Goal: Feedback & Contribution: Contribute content

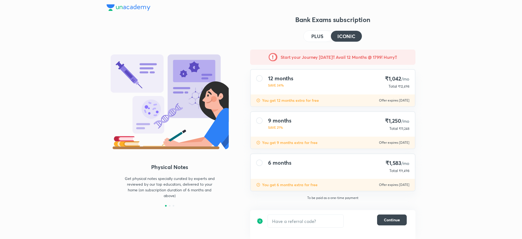
click at [322, 41] on button "PLUS" at bounding box center [317, 36] width 27 height 11
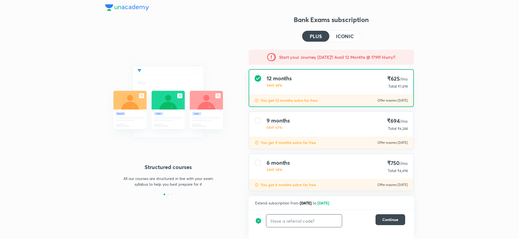
drag, startPoint x: 290, startPoint y: 216, endPoint x: 287, endPoint y: 217, distance: 2.8
click at [288, 217] on input "text" at bounding box center [305, 220] width 76 height 13
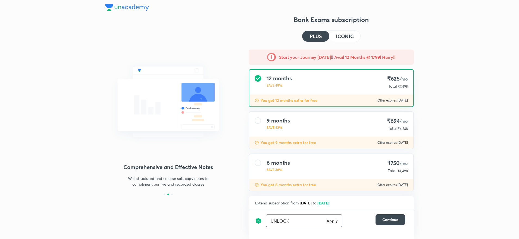
type input "UNLOCK"
click at [338, 221] on div "UNLOCK Apply ​" at bounding box center [304, 220] width 76 height 13
click at [330, 224] on div "UNLOCK Apply ​" at bounding box center [304, 220] width 76 height 13
click at [332, 216] on div "UNLOCK Apply ​" at bounding box center [304, 220] width 76 height 13
click at [333, 217] on div "UNLOCK Apply ​" at bounding box center [304, 220] width 76 height 13
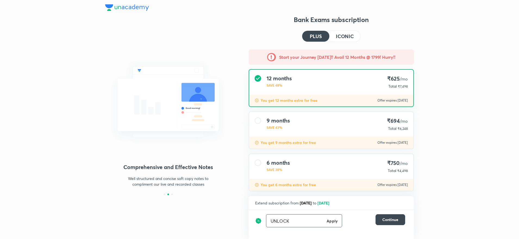
click at [334, 221] on h6 "Apply" at bounding box center [332, 221] width 11 height 6
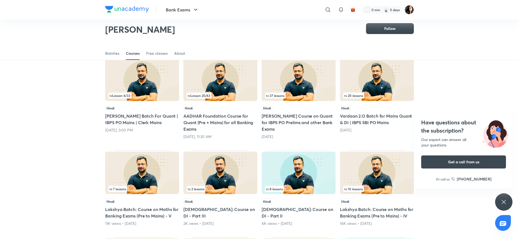
scroll to position [46, 0]
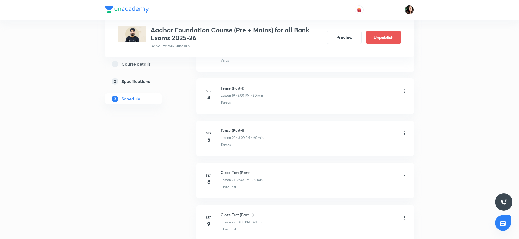
scroll to position [979, 0]
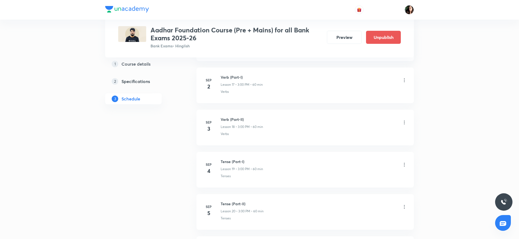
click at [402, 162] on div "Tense (Part-I) Lesson 19 • 3:00 PM • 60 min" at bounding box center [314, 165] width 187 height 13
click at [402, 165] on icon at bounding box center [404, 164] width 5 height 5
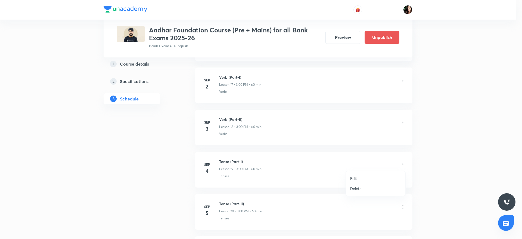
click at [369, 188] on li "Delete" at bounding box center [376, 188] width 60 height 10
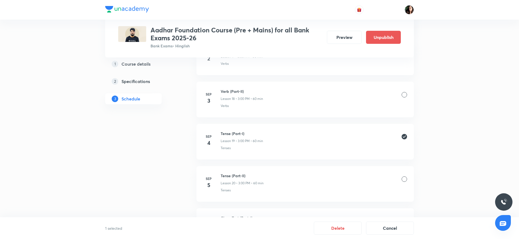
scroll to position [1020, 0]
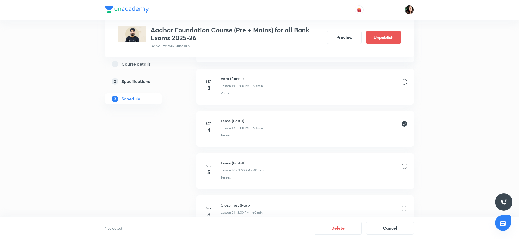
click at [406, 166] on div at bounding box center [404, 165] width 5 height 5
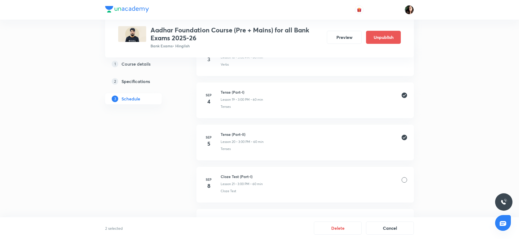
scroll to position [1061, 0]
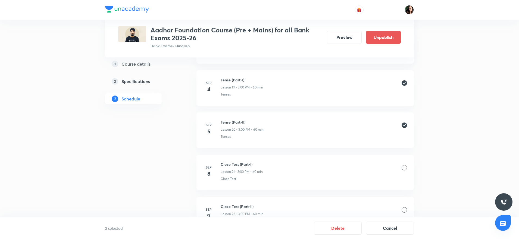
click at [405, 169] on div at bounding box center [404, 167] width 5 height 5
click at [406, 206] on div "Cloze Test (Part-II) Lesson 22 • 3:00 PM • 60 min" at bounding box center [314, 209] width 187 height 13
click at [402, 210] on div at bounding box center [404, 209] width 5 height 5
click at [344, 232] on button "Delete" at bounding box center [338, 227] width 48 height 13
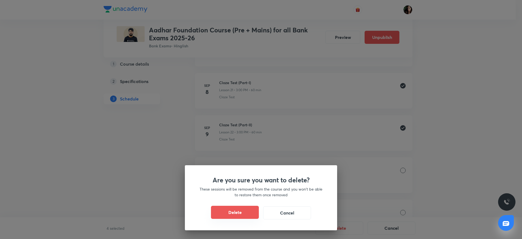
click at [241, 209] on button "Delete" at bounding box center [235, 212] width 48 height 13
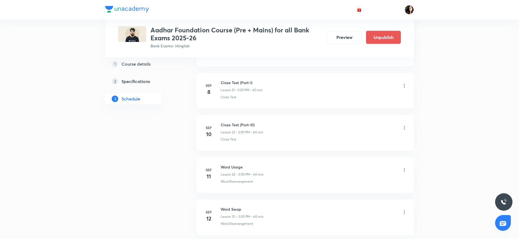
scroll to position [1020, 0]
click at [405, 124] on icon at bounding box center [404, 124] width 1 height 4
drag, startPoint x: 392, startPoint y: 142, endPoint x: 380, endPoint y: 146, distance: 12.3
click at [380, 146] on li "Sep 10 Cloze Test (Part-III) Lesson 23 • 3:00 PM • 60 min Cloze Test" at bounding box center [306, 129] width 218 height 36
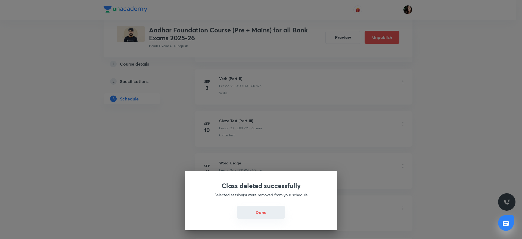
click at [256, 215] on button "Done" at bounding box center [261, 212] width 48 height 13
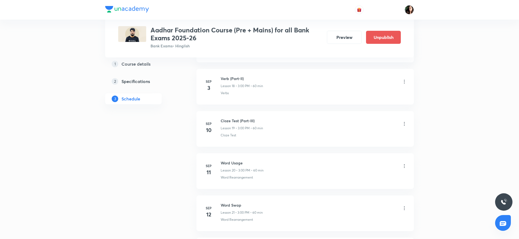
click at [404, 125] on icon at bounding box center [404, 123] width 5 height 5
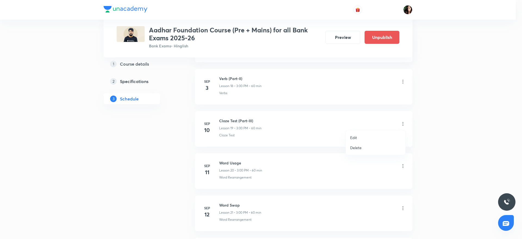
click at [362, 147] on li "Delete" at bounding box center [376, 148] width 60 height 10
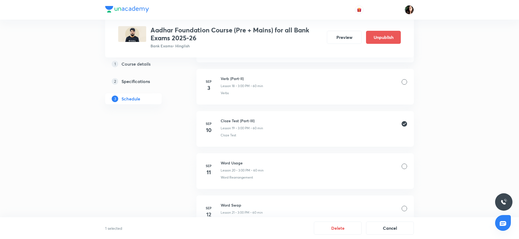
click at [406, 166] on div at bounding box center [404, 165] width 5 height 5
click at [404, 207] on div at bounding box center [404, 208] width 5 height 5
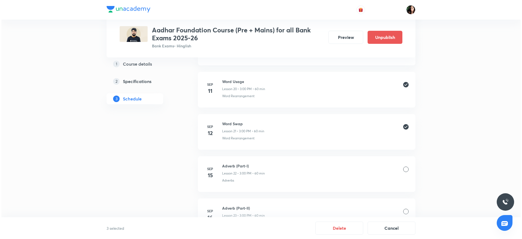
scroll to position [1101, 0]
click at [406, 167] on div at bounding box center [404, 168] width 5 height 5
click at [341, 232] on button "Delete" at bounding box center [338, 227] width 48 height 13
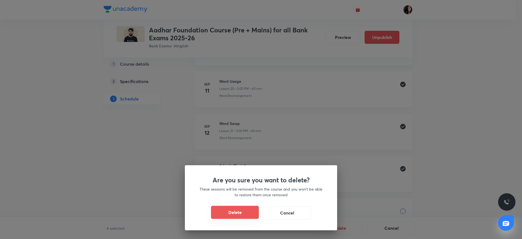
click at [245, 211] on button "Delete" at bounding box center [235, 212] width 48 height 13
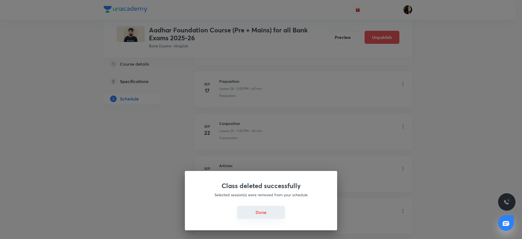
click at [263, 209] on button "Done" at bounding box center [261, 212] width 48 height 13
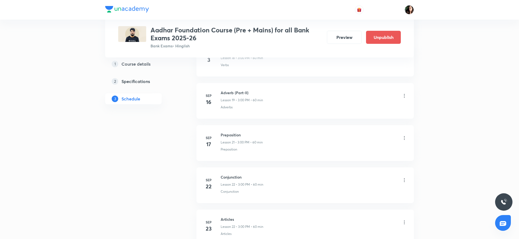
scroll to position [1061, 0]
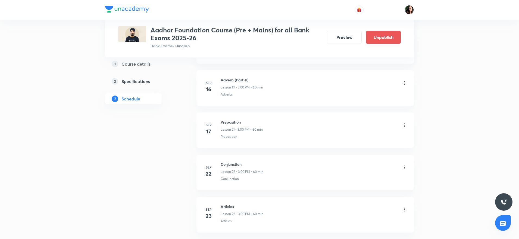
click at [405, 83] on icon at bounding box center [404, 83] width 1 height 4
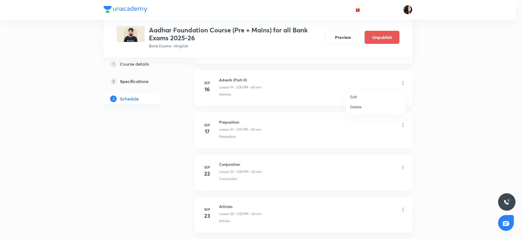
click at [394, 103] on li "Delete" at bounding box center [376, 107] width 60 height 10
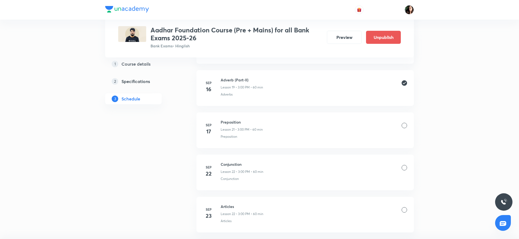
click at [406, 126] on div at bounding box center [404, 125] width 5 height 5
click at [406, 170] on div at bounding box center [404, 167] width 5 height 5
click at [403, 209] on div at bounding box center [404, 209] width 5 height 5
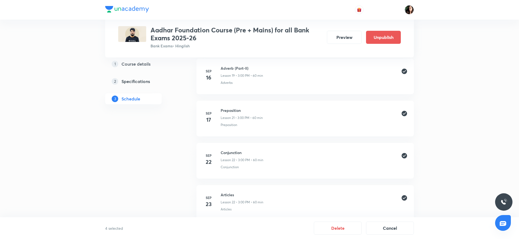
scroll to position [1101, 0]
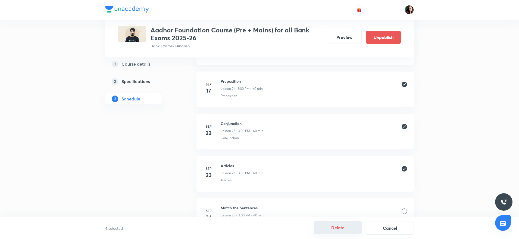
click at [338, 225] on button "Delete" at bounding box center [338, 227] width 48 height 13
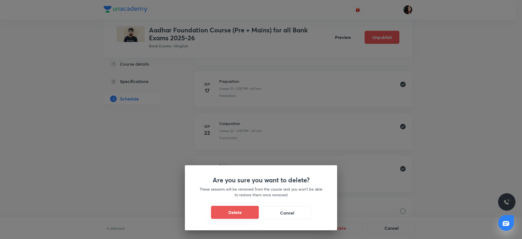
click at [229, 210] on button "Delete" at bounding box center [235, 212] width 48 height 13
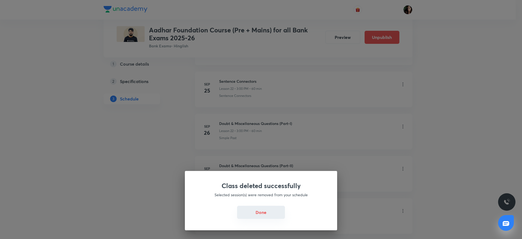
click at [255, 212] on button "Done" at bounding box center [261, 212] width 48 height 13
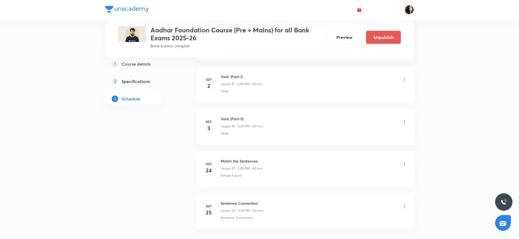
scroll to position [1020, 0]
click at [404, 122] on icon at bounding box center [404, 123] width 5 height 5
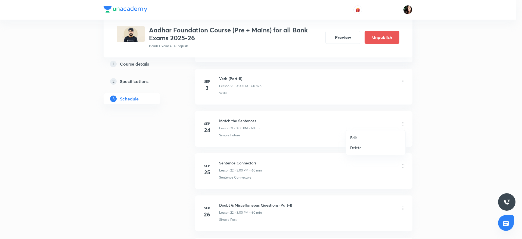
click at [371, 146] on li "Delete" at bounding box center [376, 148] width 60 height 10
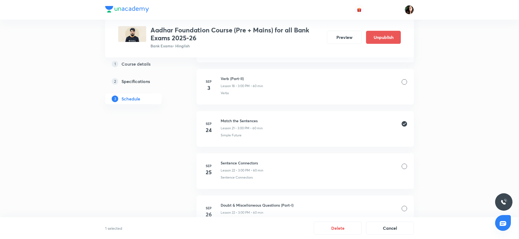
click at [402, 166] on div at bounding box center [404, 165] width 5 height 5
click at [403, 206] on div at bounding box center [404, 208] width 5 height 5
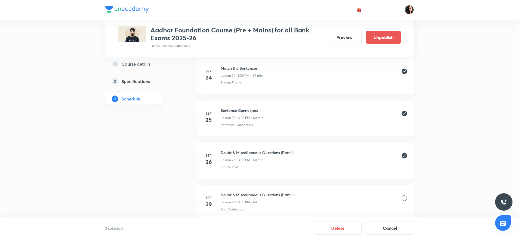
scroll to position [1101, 0]
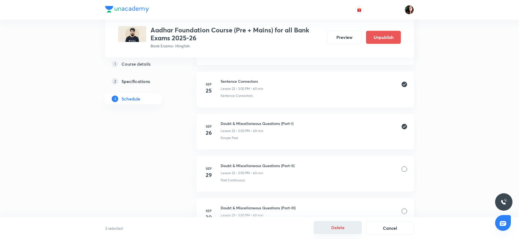
click at [348, 223] on button "Delete" at bounding box center [338, 227] width 48 height 13
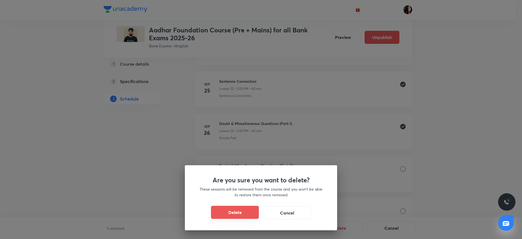
click at [239, 212] on button "Delete" at bounding box center [235, 212] width 48 height 13
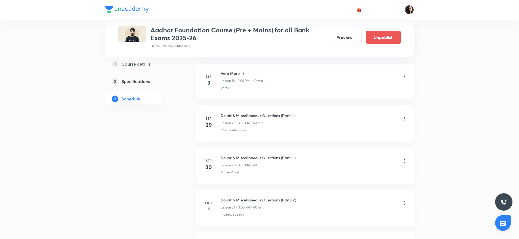
scroll to position [979, 0]
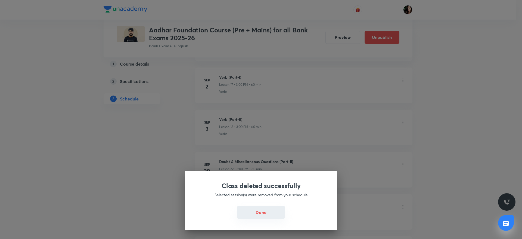
click at [270, 209] on button "Done" at bounding box center [261, 212] width 48 height 13
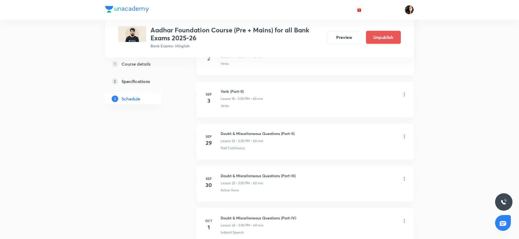
scroll to position [1020, 0]
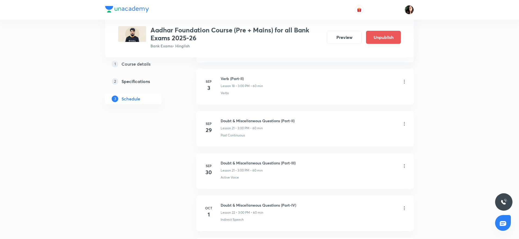
click at [407, 125] on icon at bounding box center [404, 123] width 5 height 5
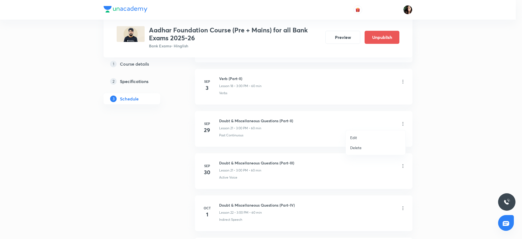
click at [367, 154] on ul "Edit Delete" at bounding box center [376, 142] width 60 height 24
click at [365, 149] on li "Delete" at bounding box center [376, 148] width 60 height 10
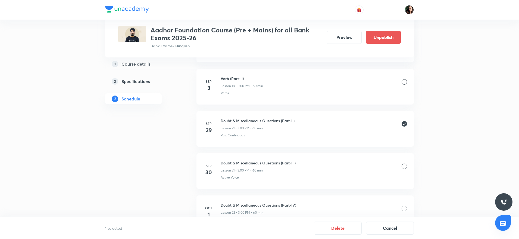
click at [405, 168] on div at bounding box center [404, 165] width 5 height 5
click at [402, 208] on div at bounding box center [404, 208] width 5 height 5
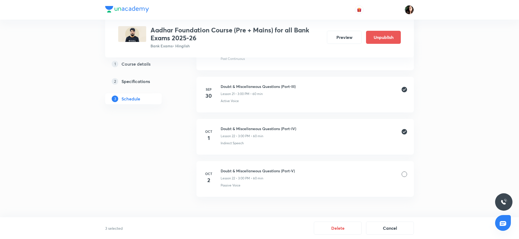
scroll to position [1101, 0]
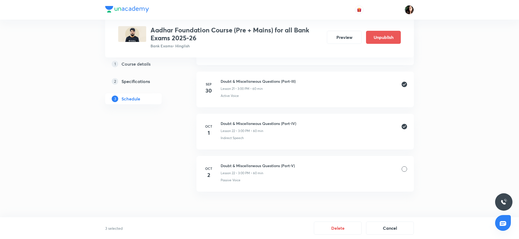
click at [406, 169] on div at bounding box center [404, 168] width 5 height 5
click at [329, 229] on button "Delete" at bounding box center [338, 227] width 48 height 13
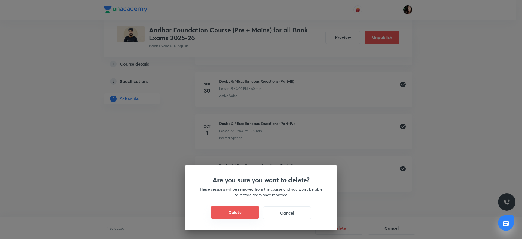
click at [237, 212] on button "Delete" at bounding box center [235, 212] width 48 height 13
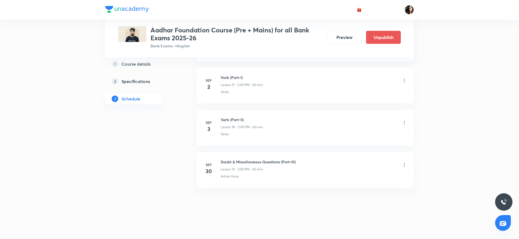
scroll to position [937, 0]
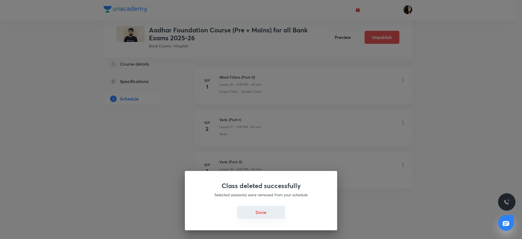
click at [254, 206] on button "Done" at bounding box center [261, 212] width 48 height 13
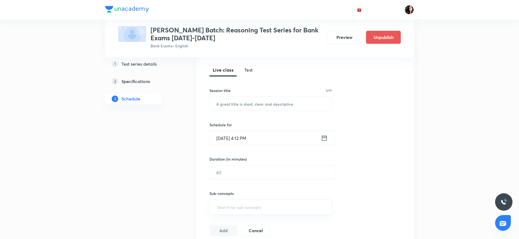
scroll to position [187, 0]
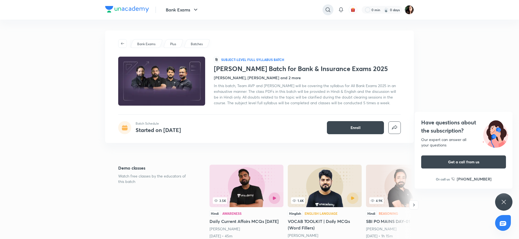
click at [327, 9] on icon at bounding box center [328, 10] width 7 height 7
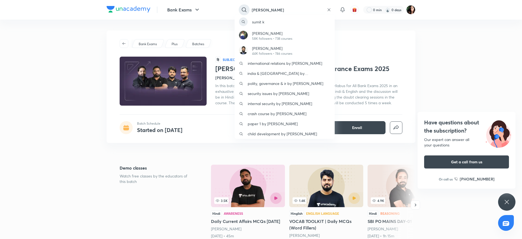
type input "[PERSON_NAME]"
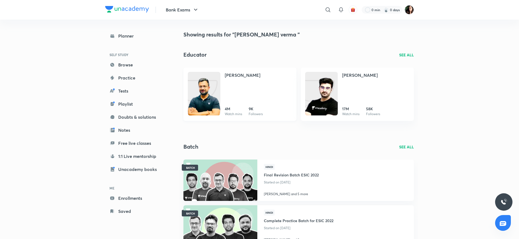
click at [201, 91] on img at bounding box center [204, 99] width 33 height 44
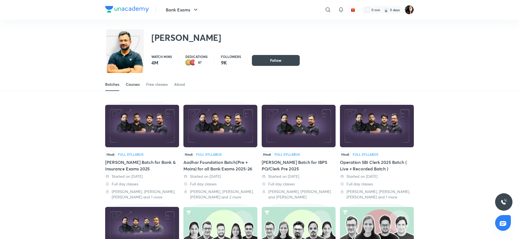
click at [131, 85] on div "Courses" at bounding box center [133, 84] width 14 height 5
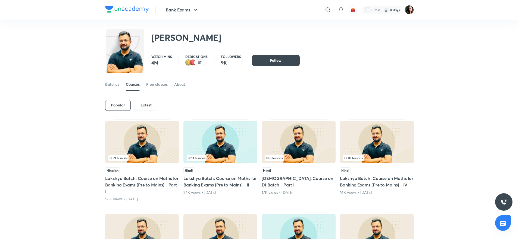
click at [147, 105] on p "Latest" at bounding box center [146, 105] width 11 height 4
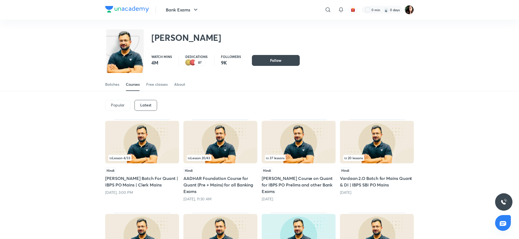
click at [144, 141] on img at bounding box center [142, 142] width 74 height 42
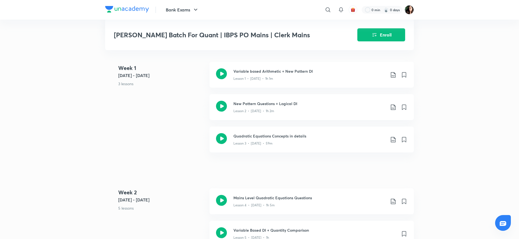
scroll to position [530, 0]
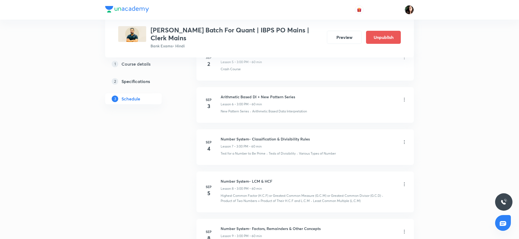
scroll to position [514, 0]
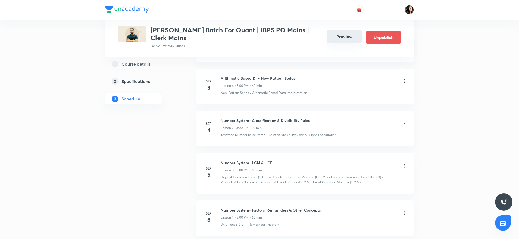
click at [338, 38] on button "Preview" at bounding box center [344, 36] width 35 height 13
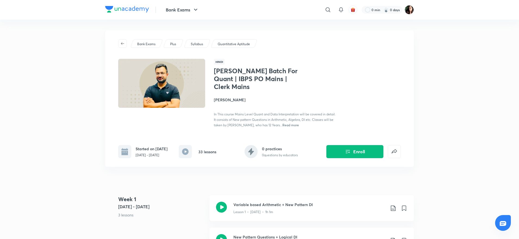
click at [245, 98] on h4 "[PERSON_NAME]" at bounding box center [275, 100] width 122 height 6
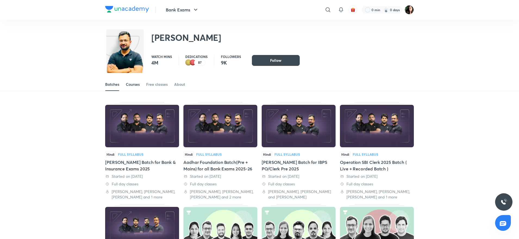
click at [138, 85] on div "Courses" at bounding box center [133, 84] width 14 height 5
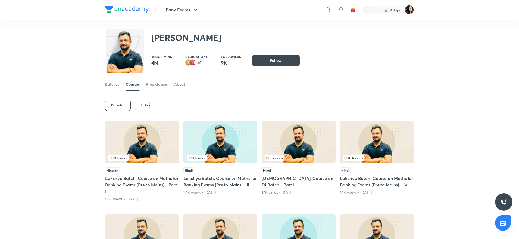
click at [149, 106] on p "Latest" at bounding box center [146, 105] width 11 height 4
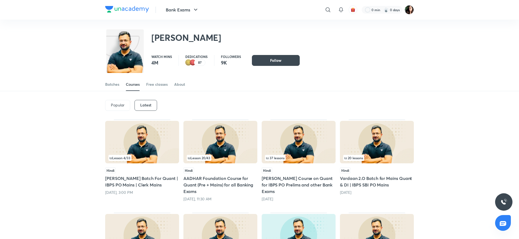
click at [217, 153] on img at bounding box center [221, 142] width 74 height 42
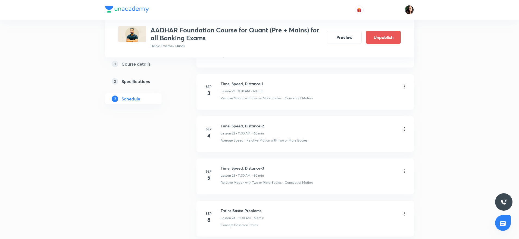
scroll to position [1101, 0]
click at [403, 126] on icon at bounding box center [404, 127] width 5 height 5
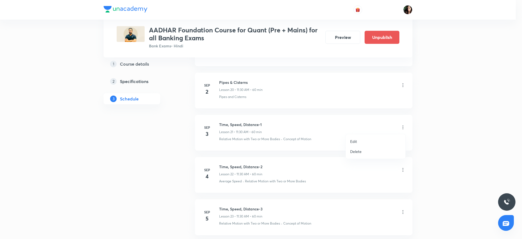
click at [370, 148] on li "Delete" at bounding box center [376, 151] width 60 height 10
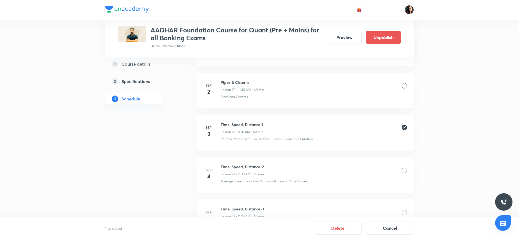
click at [404, 170] on div at bounding box center [404, 170] width 5 height 5
click at [408, 213] on li "Sep 5 Time, Speed, Distance-3 Lesson 23 • 11:30 AM • 60 min Relative Motion wit…" at bounding box center [306, 217] width 218 height 36
click at [405, 213] on div at bounding box center [404, 212] width 5 height 5
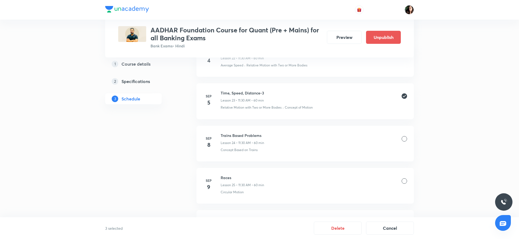
scroll to position [1224, 0]
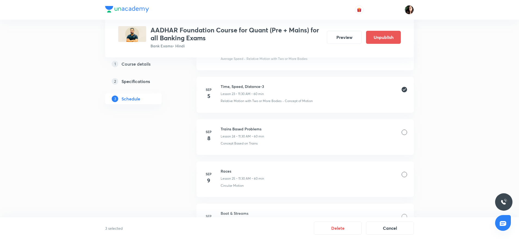
click at [403, 132] on div at bounding box center [404, 131] width 5 height 5
click at [404, 174] on div at bounding box center [404, 174] width 5 height 5
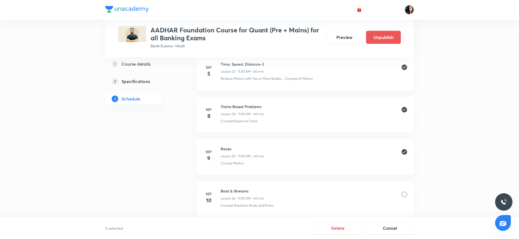
scroll to position [1265, 0]
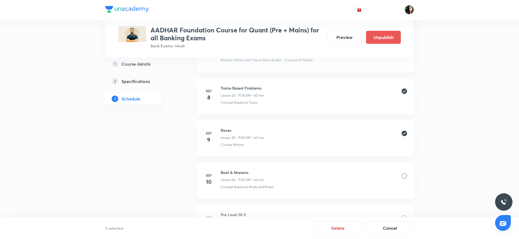
click at [405, 176] on div at bounding box center [404, 175] width 5 height 5
click at [403, 180] on div "Boat & Streams Lesson 26 • 11:30 AM • 60 min" at bounding box center [314, 175] width 187 height 13
click at [403, 178] on div at bounding box center [404, 175] width 5 height 5
click at [403, 177] on div at bounding box center [404, 175] width 5 height 5
click at [404, 177] on div at bounding box center [404, 175] width 5 height 5
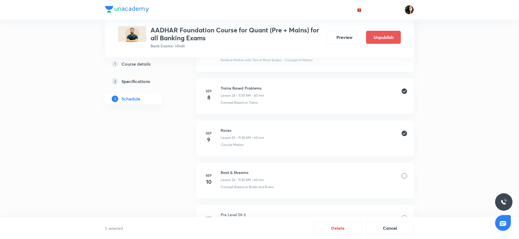
click at [404, 177] on div at bounding box center [404, 175] width 5 height 5
click at [342, 223] on button "Delete" at bounding box center [338, 227] width 48 height 13
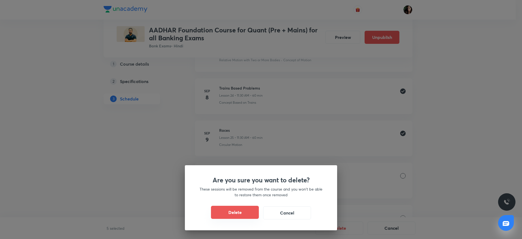
click at [225, 213] on button "Delete" at bounding box center [235, 212] width 48 height 13
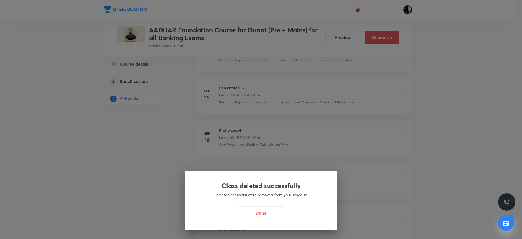
click at [264, 209] on button "Done" at bounding box center [261, 212] width 48 height 13
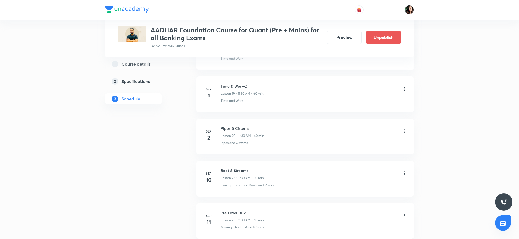
scroll to position [1101, 0]
click at [405, 127] on icon at bounding box center [404, 127] width 5 height 5
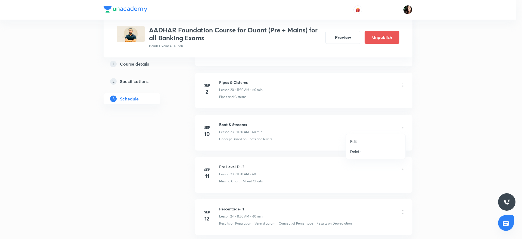
click at [387, 148] on li "Delete" at bounding box center [376, 151] width 60 height 10
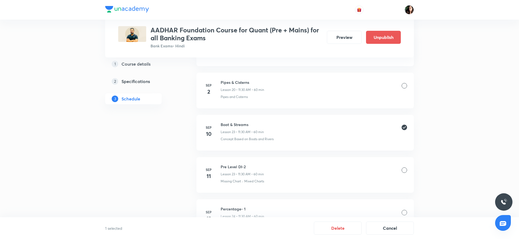
click at [406, 171] on div at bounding box center [404, 169] width 5 height 5
click at [404, 212] on div at bounding box center [404, 212] width 5 height 5
click at [407, 172] on div at bounding box center [404, 172] width 5 height 5
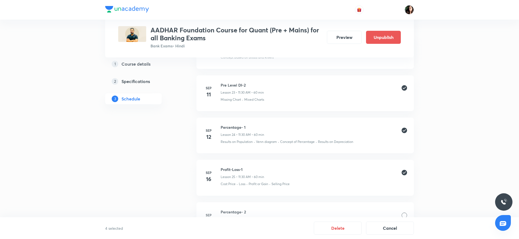
click at [405, 213] on div at bounding box center [404, 214] width 5 height 5
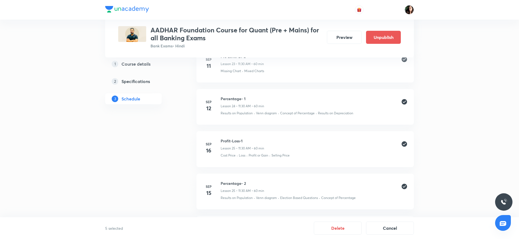
scroll to position [1224, 0]
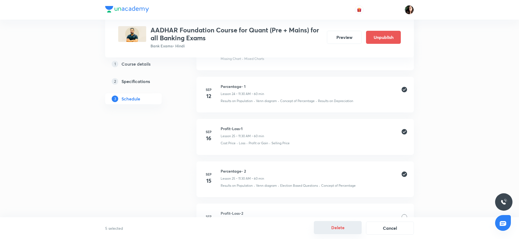
click at [335, 230] on button "Delete" at bounding box center [338, 227] width 48 height 13
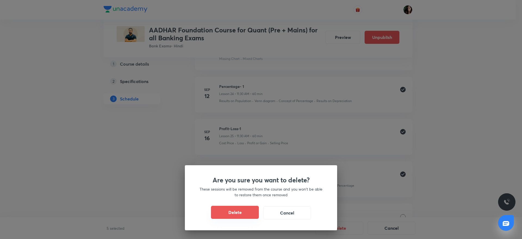
click at [230, 215] on button "Delete" at bounding box center [235, 212] width 48 height 13
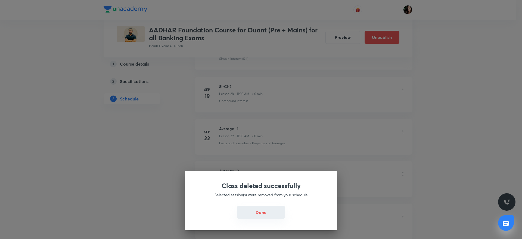
click at [265, 213] on button "Done" at bounding box center [261, 212] width 48 height 13
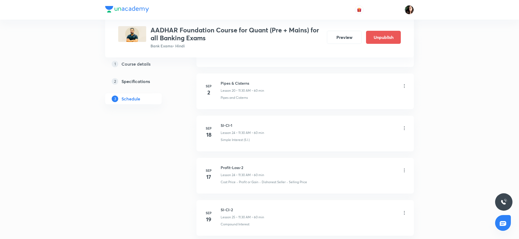
scroll to position [1101, 0]
click at [404, 126] on icon at bounding box center [404, 127] width 5 height 5
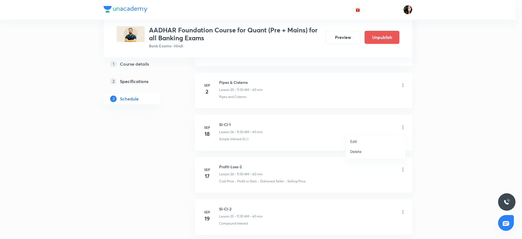
click at [372, 150] on li "Delete" at bounding box center [376, 151] width 60 height 10
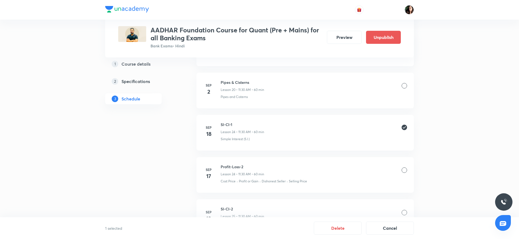
click at [405, 172] on div at bounding box center [404, 169] width 5 height 5
click at [405, 172] on div at bounding box center [404, 171] width 5 height 5
click at [405, 211] on div at bounding box center [404, 213] width 5 height 5
click at [342, 225] on button "Delete" at bounding box center [338, 227] width 48 height 13
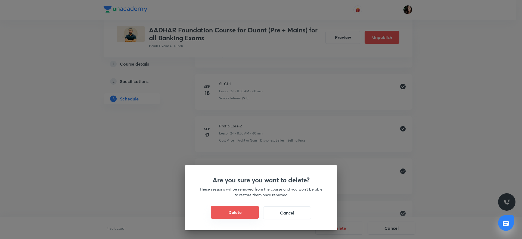
click at [242, 216] on button "Delete" at bounding box center [235, 212] width 48 height 13
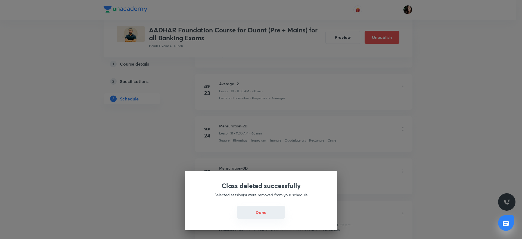
click at [262, 207] on button "Done" at bounding box center [261, 212] width 48 height 13
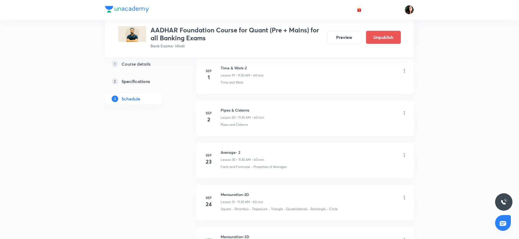
scroll to position [1061, 0]
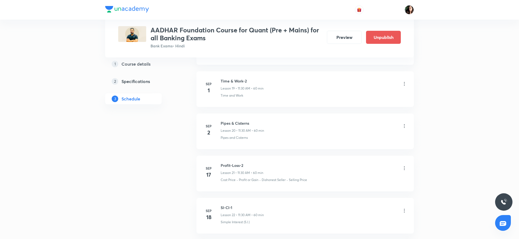
click at [404, 168] on icon at bounding box center [404, 167] width 5 height 5
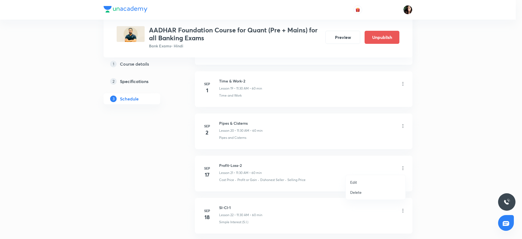
click at [367, 192] on li "Delete" at bounding box center [376, 192] width 60 height 10
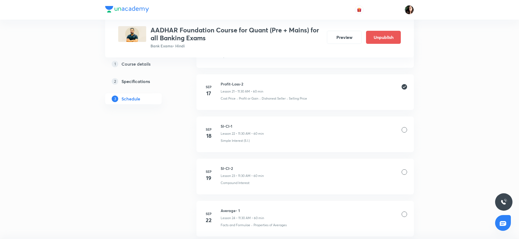
scroll to position [1142, 0]
click at [404, 128] on div at bounding box center [404, 129] width 5 height 5
click at [402, 172] on div at bounding box center [404, 171] width 5 height 5
click at [406, 171] on div at bounding box center [404, 172] width 5 height 5
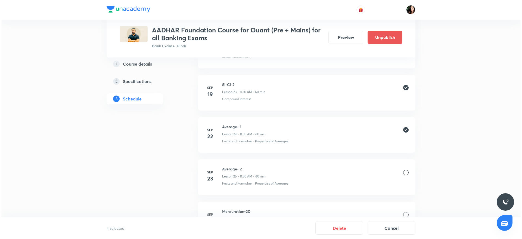
scroll to position [1265, 0]
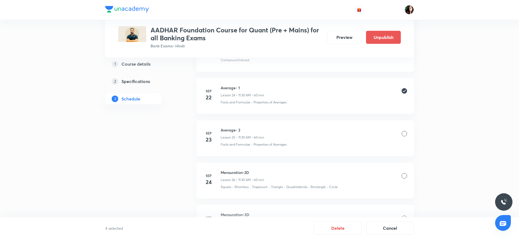
click at [404, 132] on div at bounding box center [404, 133] width 5 height 5
click at [406, 178] on div at bounding box center [404, 175] width 5 height 5
click at [338, 228] on button "Delete" at bounding box center [338, 227] width 48 height 13
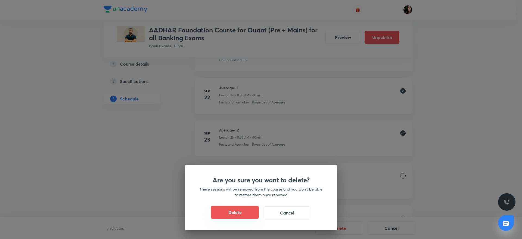
click at [230, 219] on div "Delete Cancel" at bounding box center [261, 212] width 126 height 13
click at [228, 206] on button "Delete" at bounding box center [235, 212] width 48 height 13
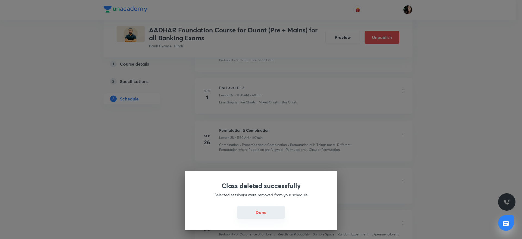
click at [269, 213] on button "Done" at bounding box center [261, 212] width 48 height 13
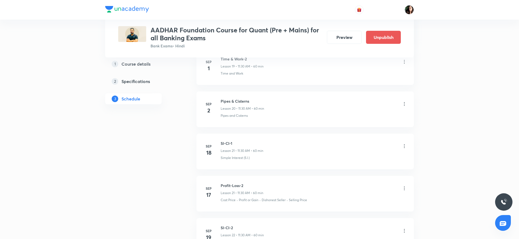
scroll to position [1101, 0]
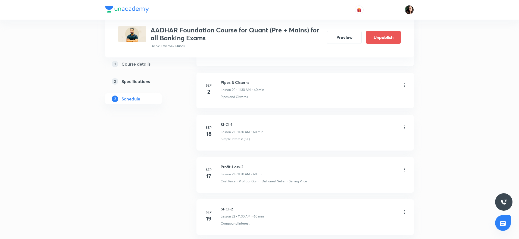
click at [407, 128] on li "Sep 18 SI-CI-1 Lesson 21 • 11:30 AM • 60 min Simple Interest (S.I.)" at bounding box center [306, 133] width 218 height 36
click at [403, 128] on icon at bounding box center [404, 127] width 5 height 5
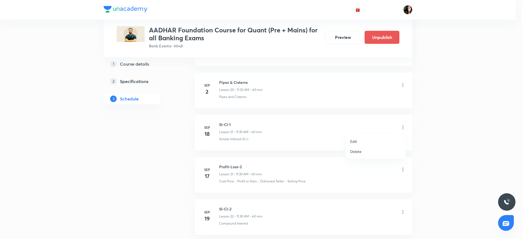
click at [375, 150] on li "Delete" at bounding box center [376, 151] width 60 height 10
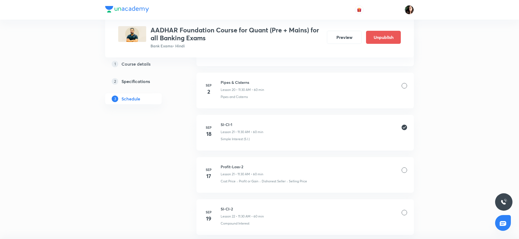
click at [406, 172] on div at bounding box center [404, 169] width 5 height 5
click at [404, 171] on div at bounding box center [404, 169] width 5 height 5
click at [404, 210] on div at bounding box center [404, 212] width 5 height 5
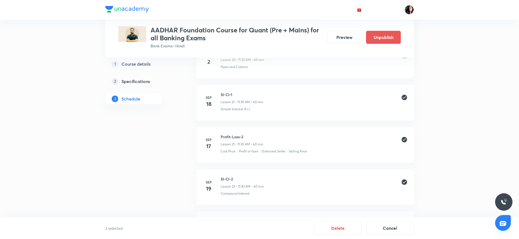
scroll to position [1142, 0]
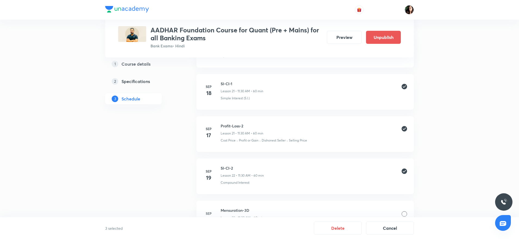
click at [342, 219] on div "3 selected Delete Cancel" at bounding box center [259, 228] width 519 height 22
click at [339, 232] on button "Delete" at bounding box center [338, 227] width 48 height 13
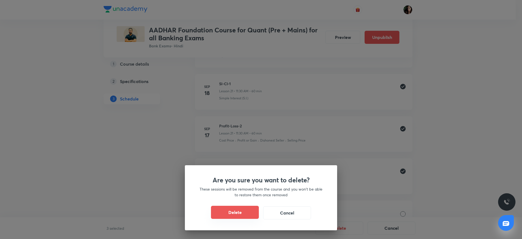
click at [256, 208] on button "Delete" at bounding box center [235, 212] width 48 height 13
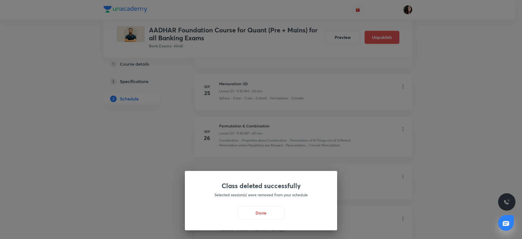
drag, startPoint x: 268, startPoint y: 209, endPoint x: 271, endPoint y: 190, distance: 19.2
click at [268, 209] on button "Done" at bounding box center [261, 212] width 48 height 13
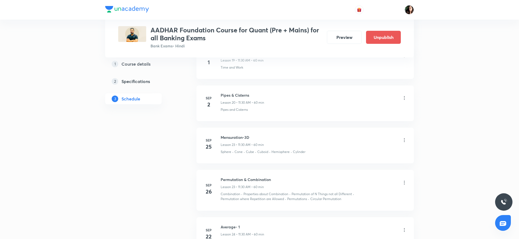
scroll to position [1101, 0]
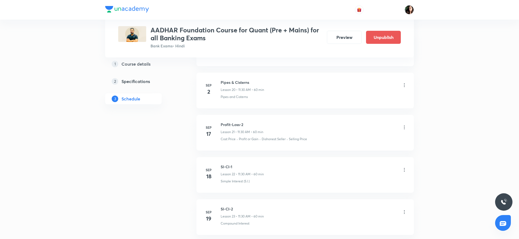
click at [406, 128] on icon at bounding box center [404, 127] width 5 height 5
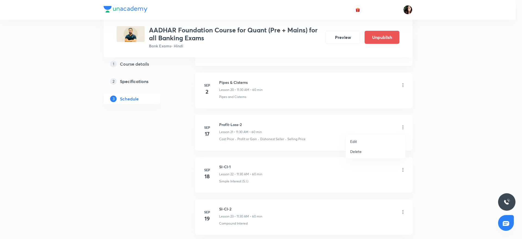
click at [371, 147] on li "Delete" at bounding box center [376, 151] width 60 height 10
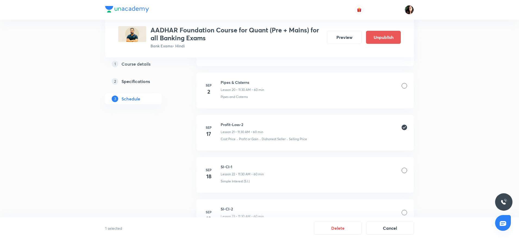
click at [403, 172] on div at bounding box center [404, 170] width 5 height 5
click at [404, 211] on div at bounding box center [404, 212] width 5 height 5
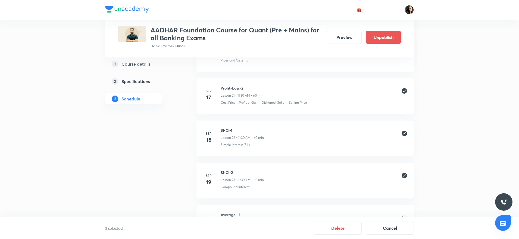
scroll to position [1183, 0]
click at [405, 172] on div at bounding box center [404, 172] width 5 height 5
click at [339, 227] on button "Delete" at bounding box center [338, 227] width 48 height 13
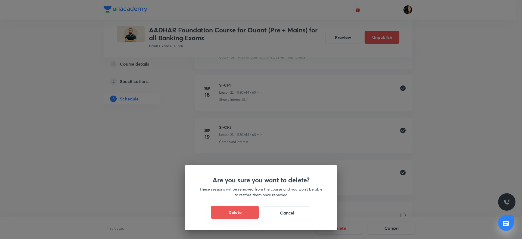
click at [242, 208] on button "Delete" at bounding box center [235, 212] width 48 height 13
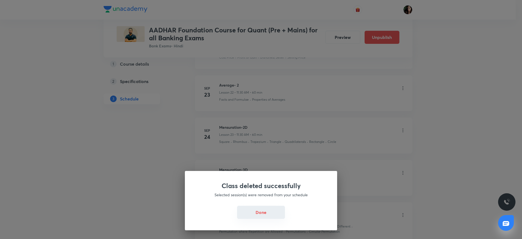
click at [264, 211] on button "Done" at bounding box center [261, 212] width 48 height 13
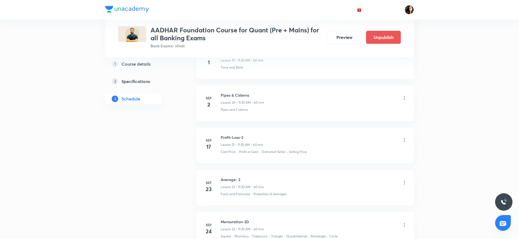
scroll to position [1101, 0]
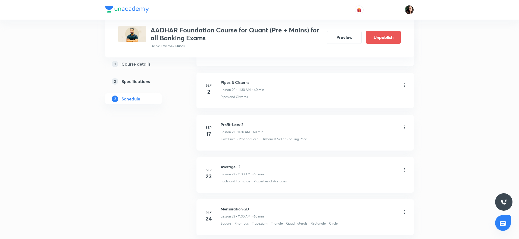
click at [405, 128] on icon at bounding box center [404, 127] width 5 height 5
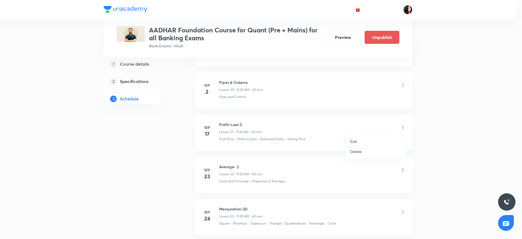
click at [380, 145] on li "Edit" at bounding box center [376, 141] width 60 height 10
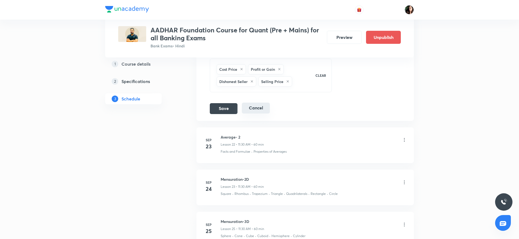
click at [251, 109] on button "Cancel" at bounding box center [256, 108] width 28 height 11
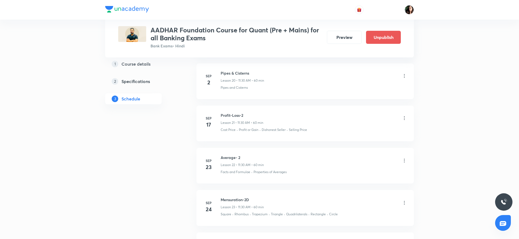
scroll to position [938, 0]
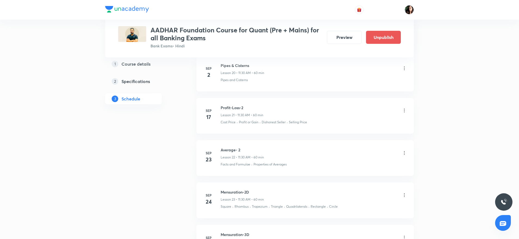
click at [404, 110] on icon at bounding box center [404, 110] width 5 height 5
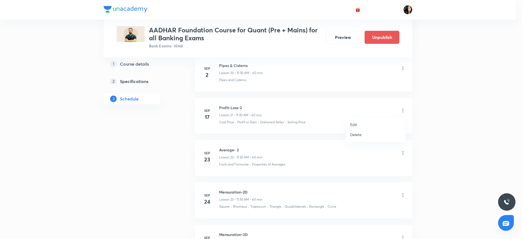
click at [369, 132] on li "Delete" at bounding box center [376, 134] width 60 height 10
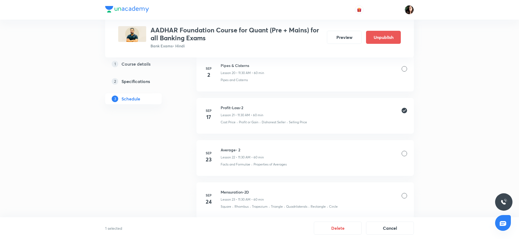
drag, startPoint x: 405, startPoint y: 157, endPoint x: 404, endPoint y: 183, distance: 25.6
click at [405, 157] on div "Average- 2 Lesson 22 • 11:30 AM • 60 min" at bounding box center [314, 153] width 187 height 13
click at [403, 152] on div at bounding box center [404, 153] width 5 height 5
click at [405, 195] on div at bounding box center [404, 195] width 5 height 5
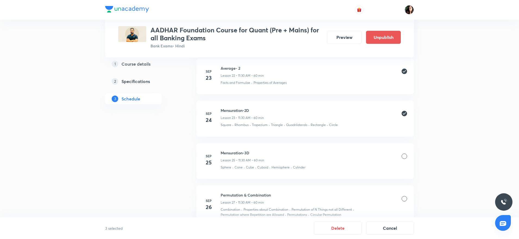
click at [403, 159] on div "Mensuration-3D Lesson 25 • 11:30 AM • 60 min" at bounding box center [314, 156] width 187 height 13
click at [404, 158] on div at bounding box center [404, 155] width 5 height 5
click at [404, 201] on div at bounding box center [404, 198] width 5 height 5
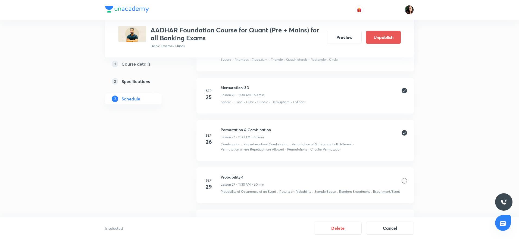
scroll to position [1101, 0]
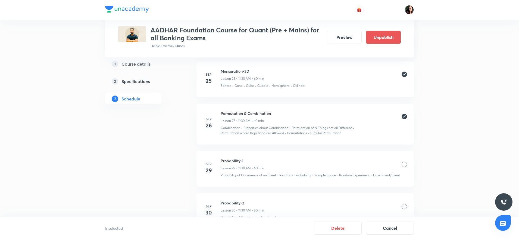
click at [406, 166] on div at bounding box center [404, 164] width 5 height 5
click at [344, 227] on button "Delete" at bounding box center [338, 227] width 48 height 13
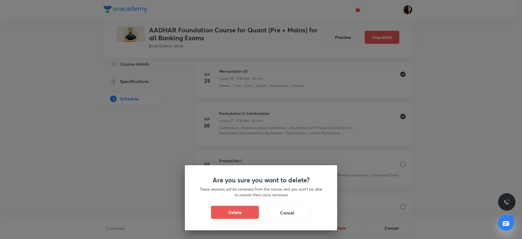
click at [254, 212] on button "Delete" at bounding box center [235, 212] width 48 height 13
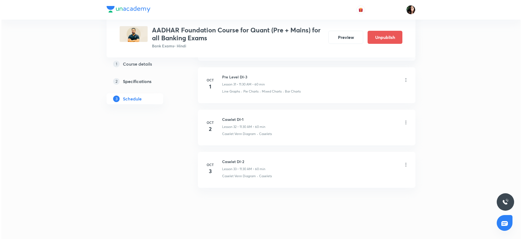
scroll to position [1053, 0]
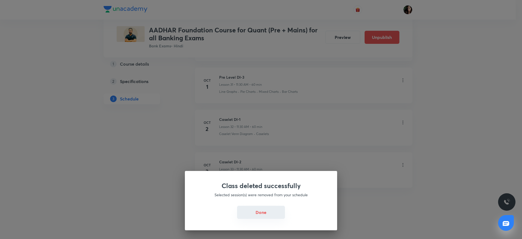
click at [264, 211] on button "Done" at bounding box center [261, 212] width 48 height 13
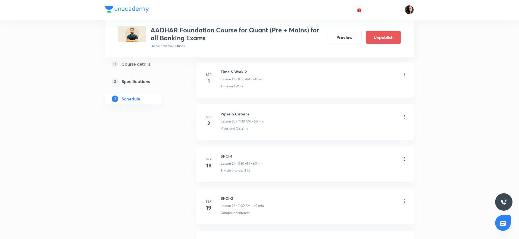
scroll to position [931, 0]
click at [404, 120] on icon at bounding box center [404, 117] width 5 height 5
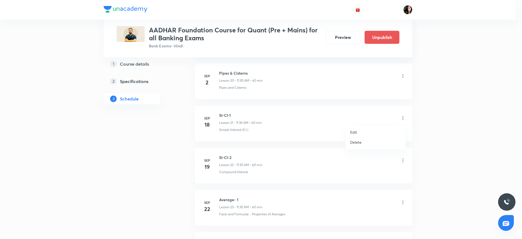
click at [377, 142] on li "Delete" at bounding box center [376, 142] width 60 height 10
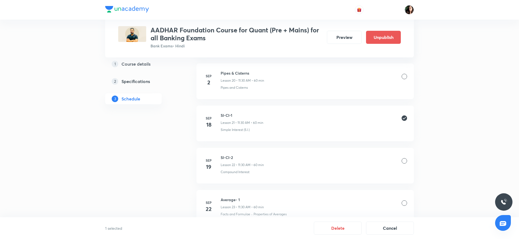
click at [406, 160] on div at bounding box center [404, 160] width 5 height 5
click at [404, 201] on div at bounding box center [404, 202] width 5 height 5
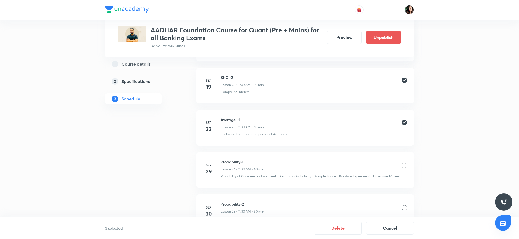
scroll to position [1012, 0]
click at [405, 162] on div at bounding box center [404, 163] width 5 height 5
click at [330, 229] on button "Delete" at bounding box center [338, 227] width 48 height 13
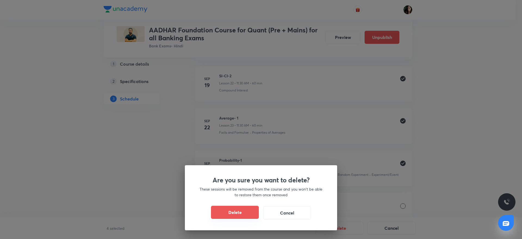
drag, startPoint x: 235, startPoint y: 209, endPoint x: 238, endPoint y: 210, distance: 3.2
click at [236, 209] on button "Delete" at bounding box center [235, 212] width 48 height 13
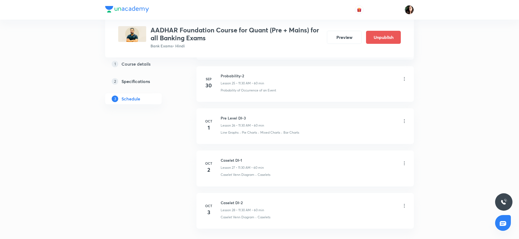
scroll to position [1011, 0]
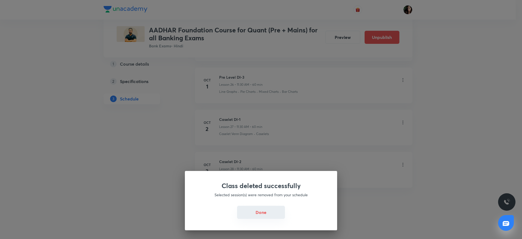
click at [264, 213] on button "Done" at bounding box center [261, 212] width 48 height 13
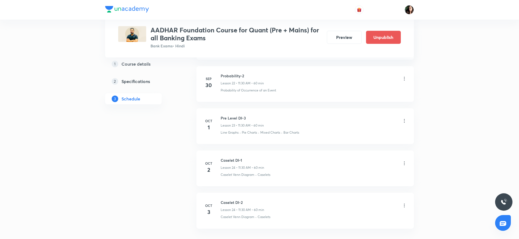
scroll to position [929, 0]
click at [406, 119] on icon at bounding box center [404, 119] width 5 height 5
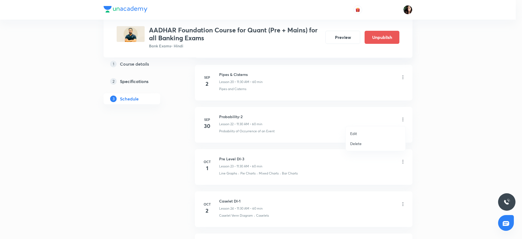
click at [374, 141] on li "Delete" at bounding box center [376, 143] width 60 height 10
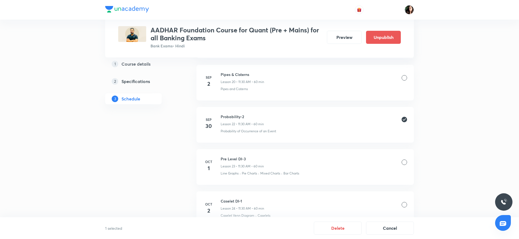
click at [404, 164] on div at bounding box center [404, 161] width 5 height 5
click at [404, 204] on div at bounding box center [404, 204] width 5 height 5
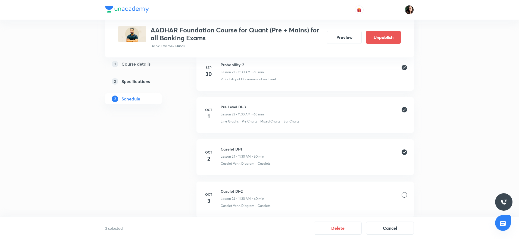
scroll to position [1011, 0]
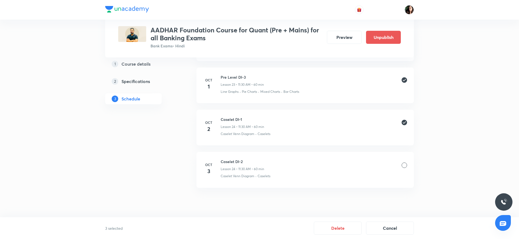
click at [403, 164] on div at bounding box center [404, 164] width 5 height 5
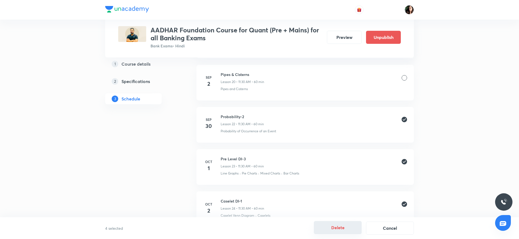
click at [330, 228] on button "Delete" at bounding box center [338, 227] width 48 height 13
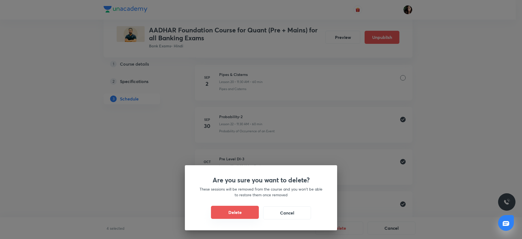
click at [237, 218] on button "Delete" at bounding box center [235, 212] width 48 height 13
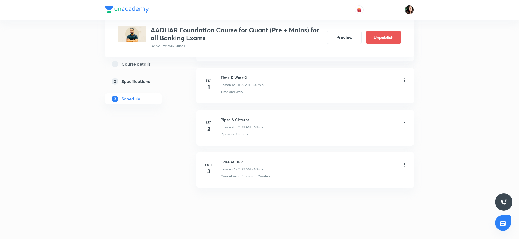
scroll to position [842, 0]
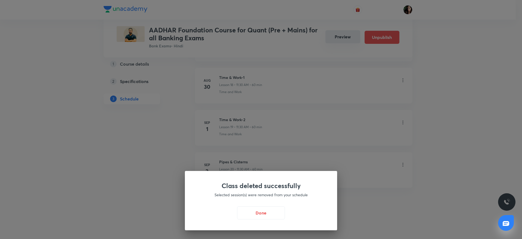
click at [343, 38] on div "Class deleted successfully Selected session(s) were removed from your schedule …" at bounding box center [261, 119] width 522 height 239
click at [253, 211] on button "Done" at bounding box center [261, 212] width 48 height 13
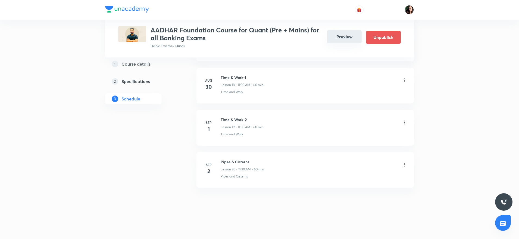
click at [346, 35] on button "Preview" at bounding box center [344, 36] width 35 height 13
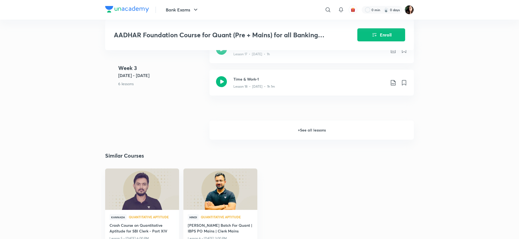
click at [310, 129] on h6 "+ See all lessons" at bounding box center [312, 129] width 205 height 19
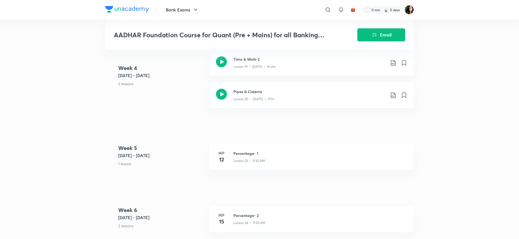
scroll to position [775, 0]
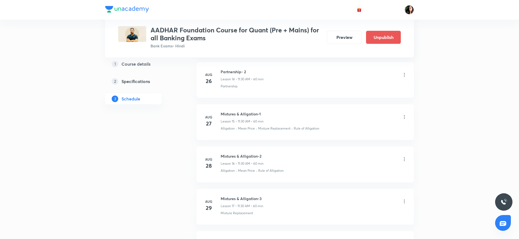
scroll to position [777, 0]
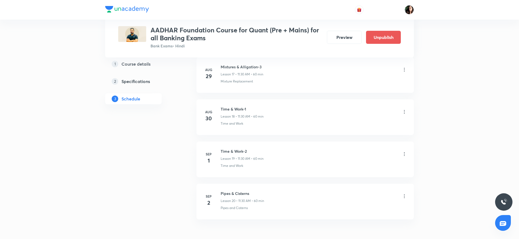
scroll to position [1022, 0]
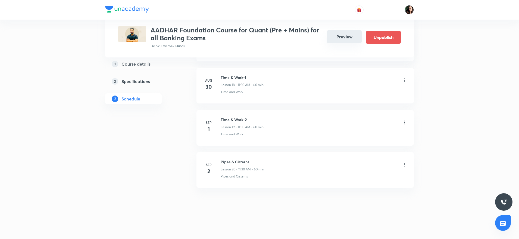
click at [345, 31] on button "Preview" at bounding box center [344, 36] width 35 height 13
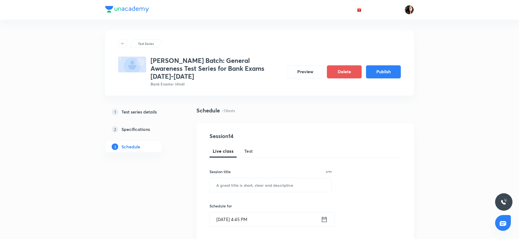
click at [135, 109] on h5 "Test series details" at bounding box center [139, 112] width 35 height 7
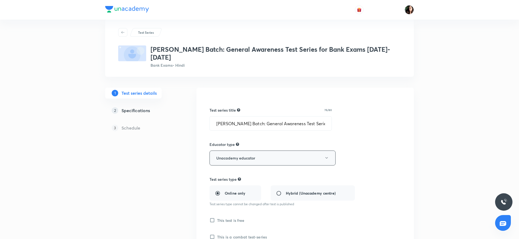
scroll to position [122, 0]
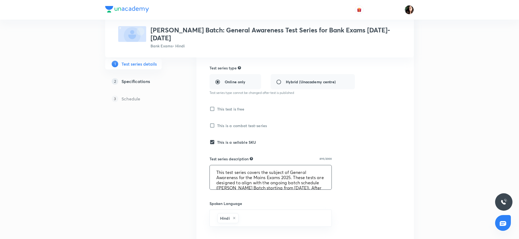
click at [255, 165] on textarea "This test series covers the subject of General Awareness for the Mains Exams 20…" at bounding box center [271, 177] width 122 height 24
